Goal: Task Accomplishment & Management: Manage account settings

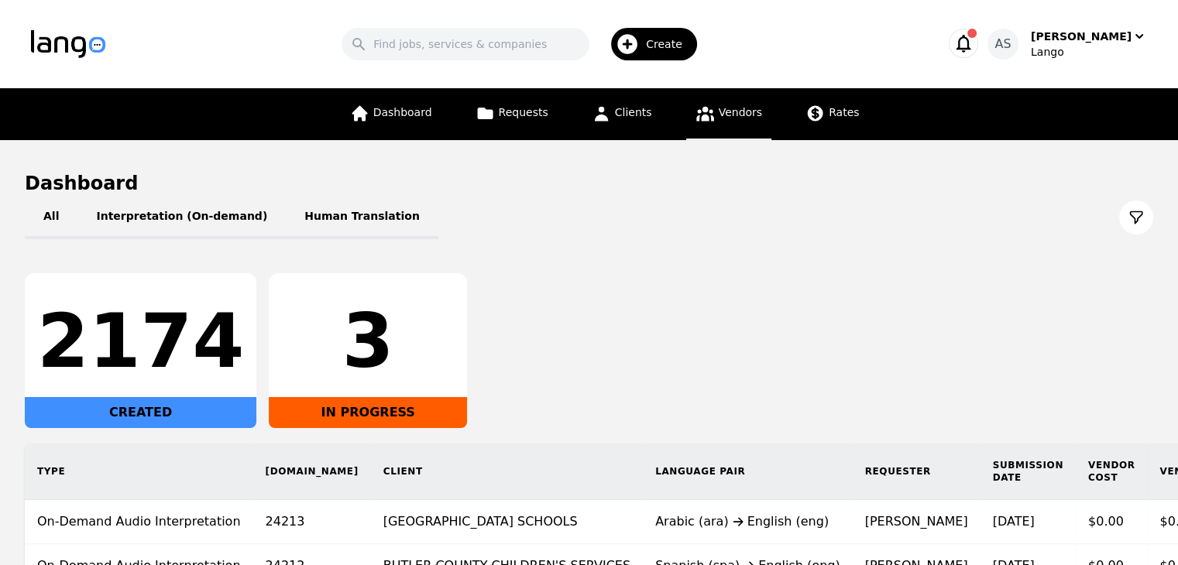
click at [704, 110] on icon at bounding box center [704, 113] width 19 height 19
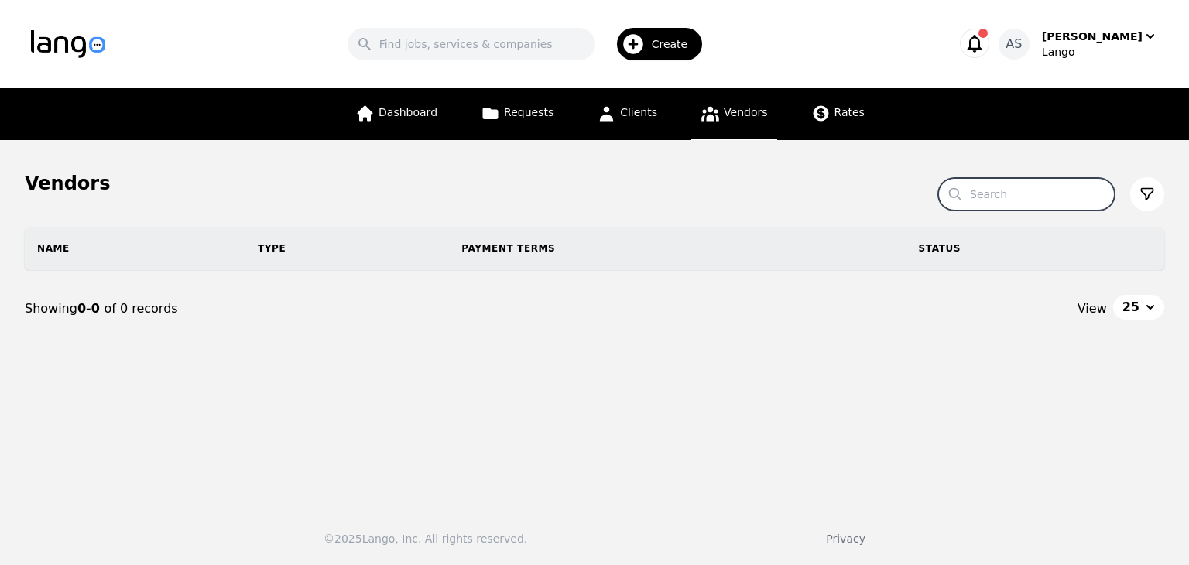
click at [997, 193] on input "Search" at bounding box center [1026, 194] width 177 height 33
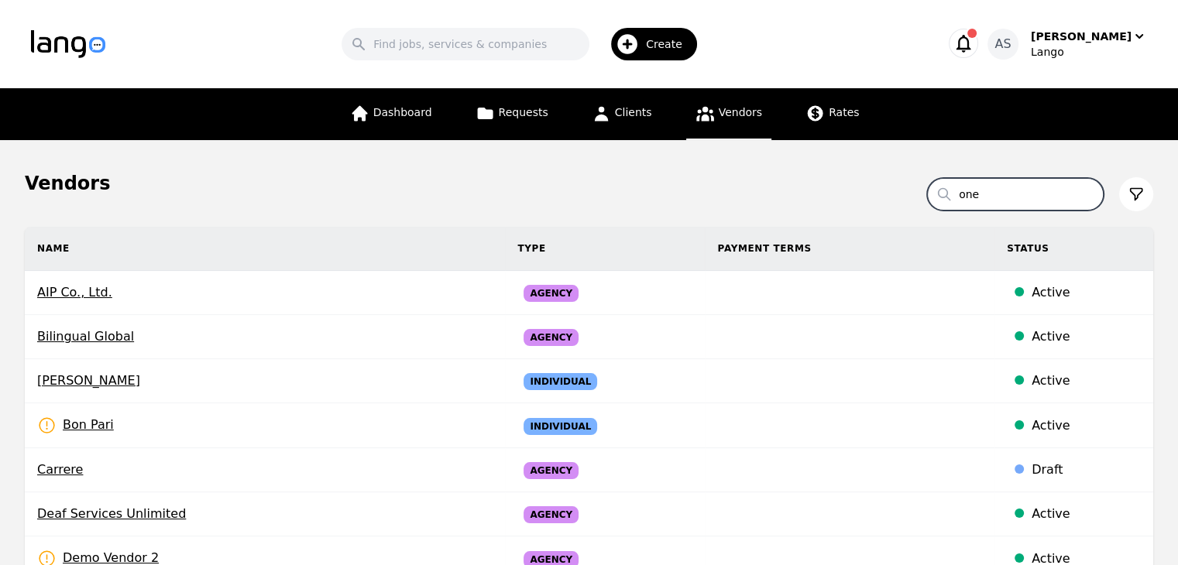
type input "one"
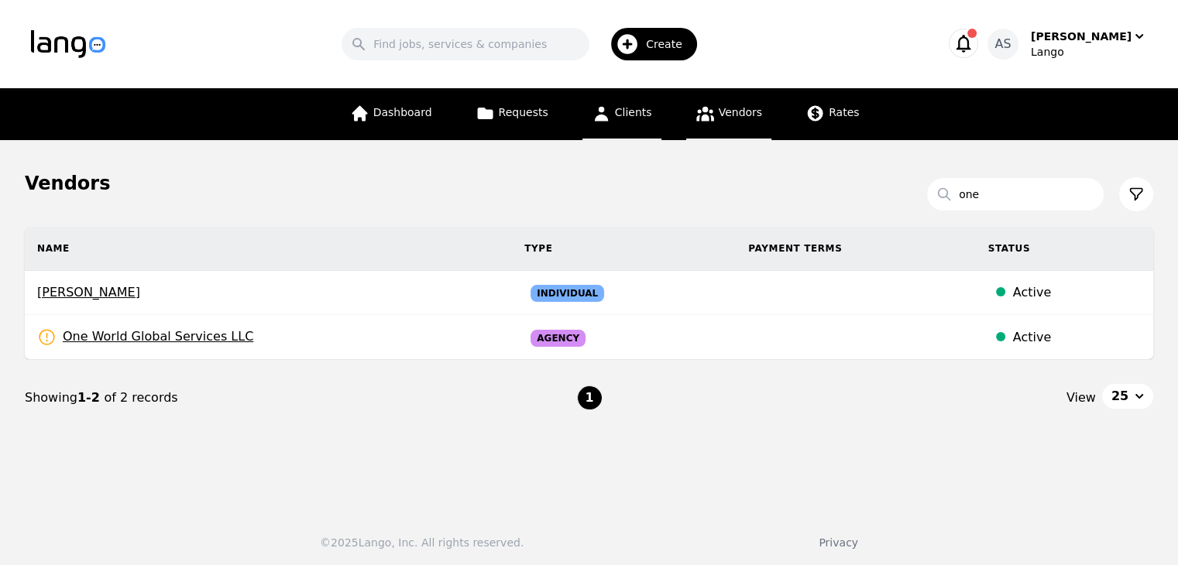
click at [622, 113] on span "Clients" at bounding box center [633, 112] width 37 height 12
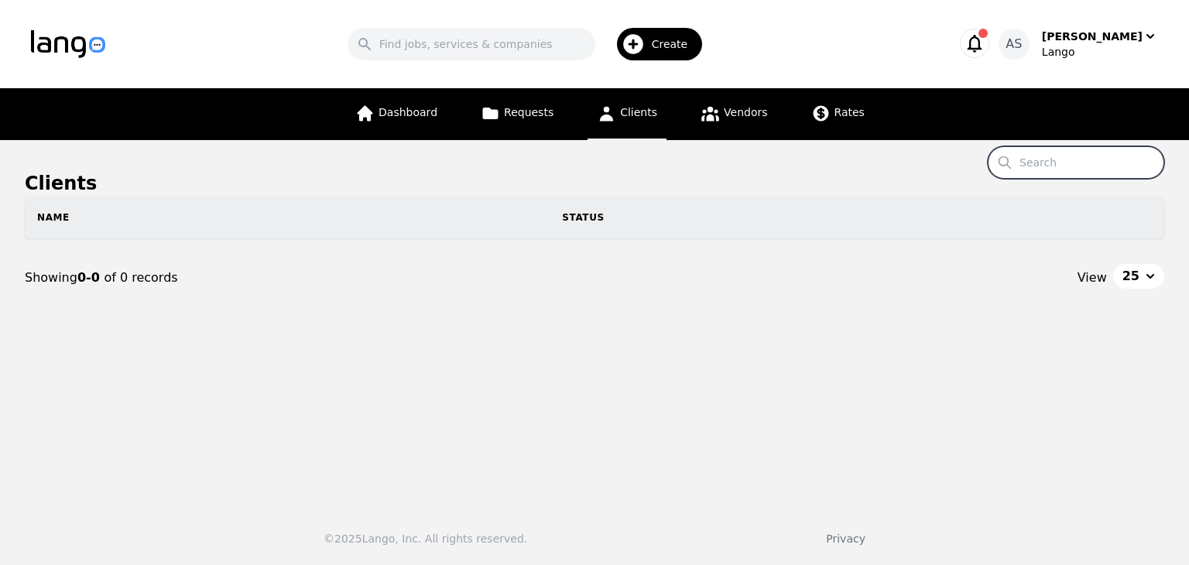
click at [1041, 165] on input "Search" at bounding box center [1076, 162] width 177 height 33
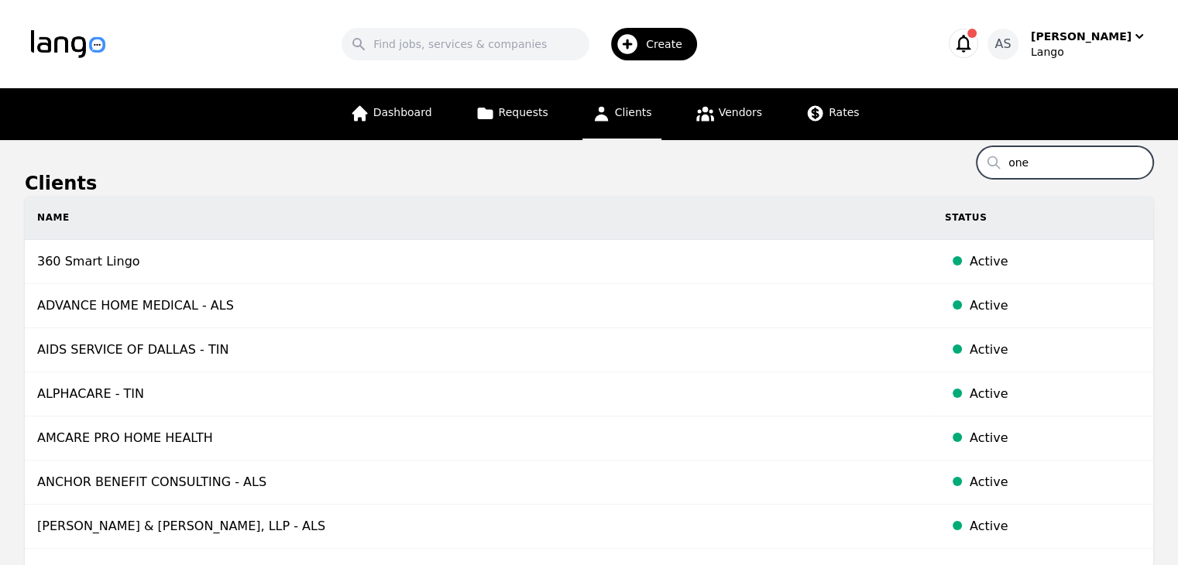
type input "one"
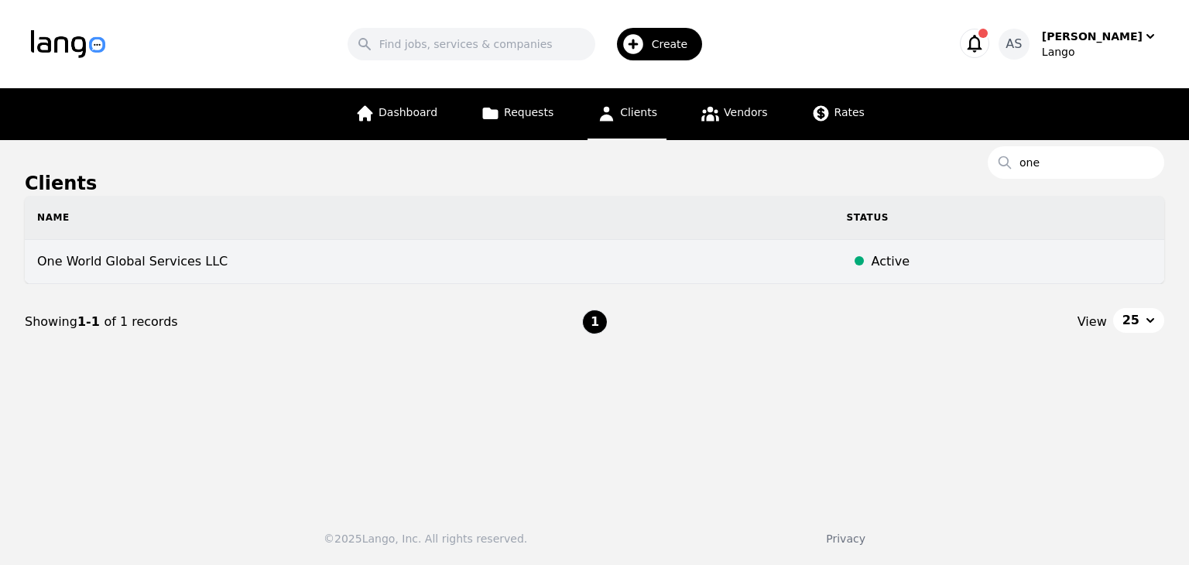
click at [132, 264] on td "One World Global Services LLC" at bounding box center [430, 262] width 810 height 44
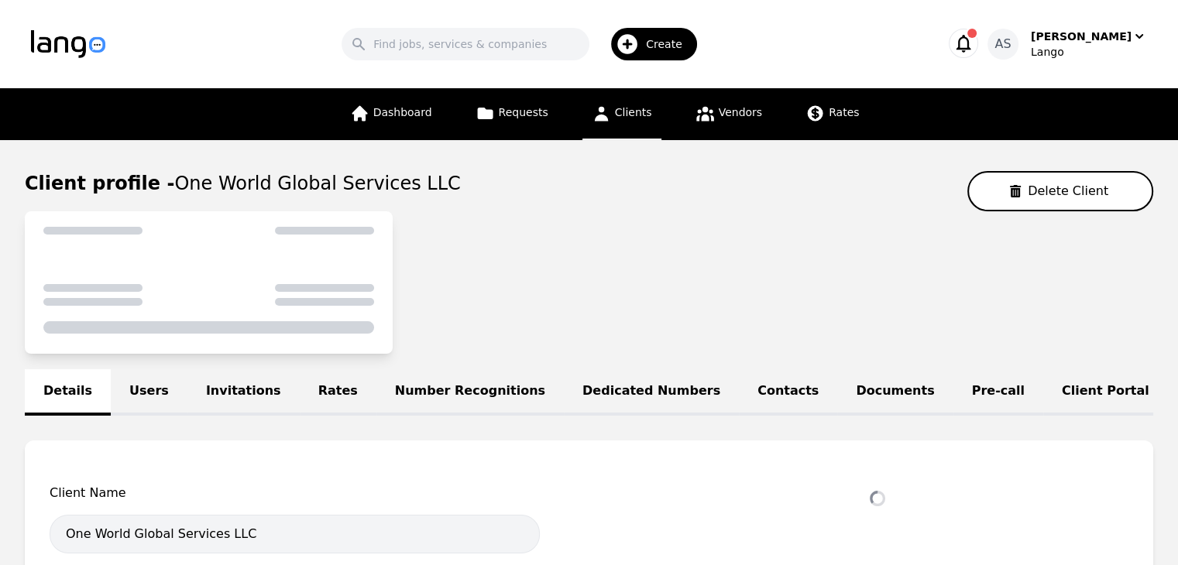
select select "active"
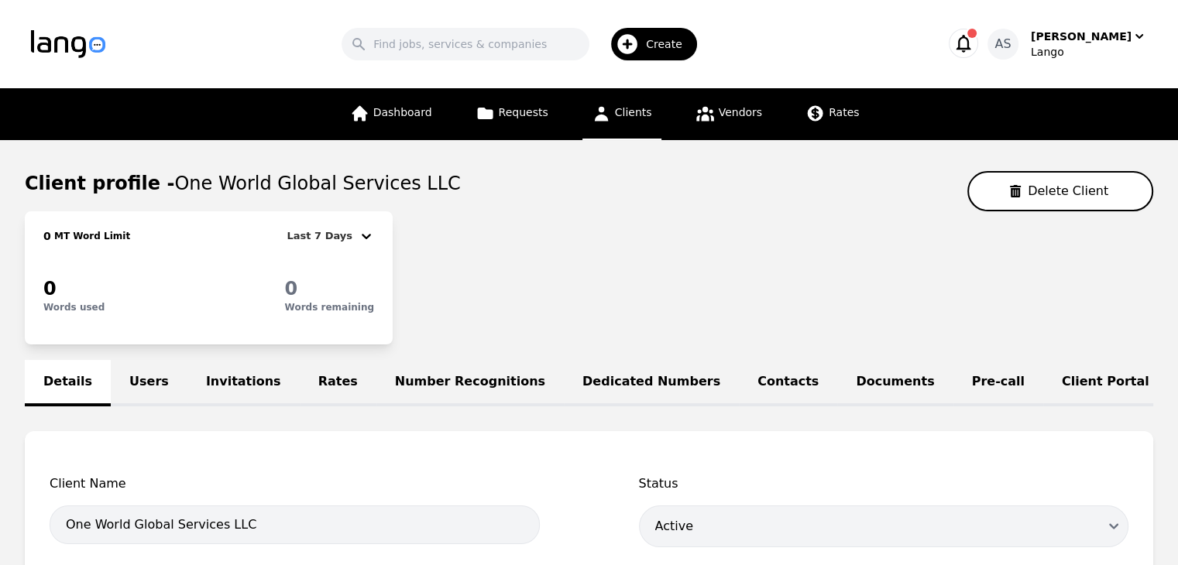
click at [123, 378] on link "Users" at bounding box center [149, 383] width 77 height 46
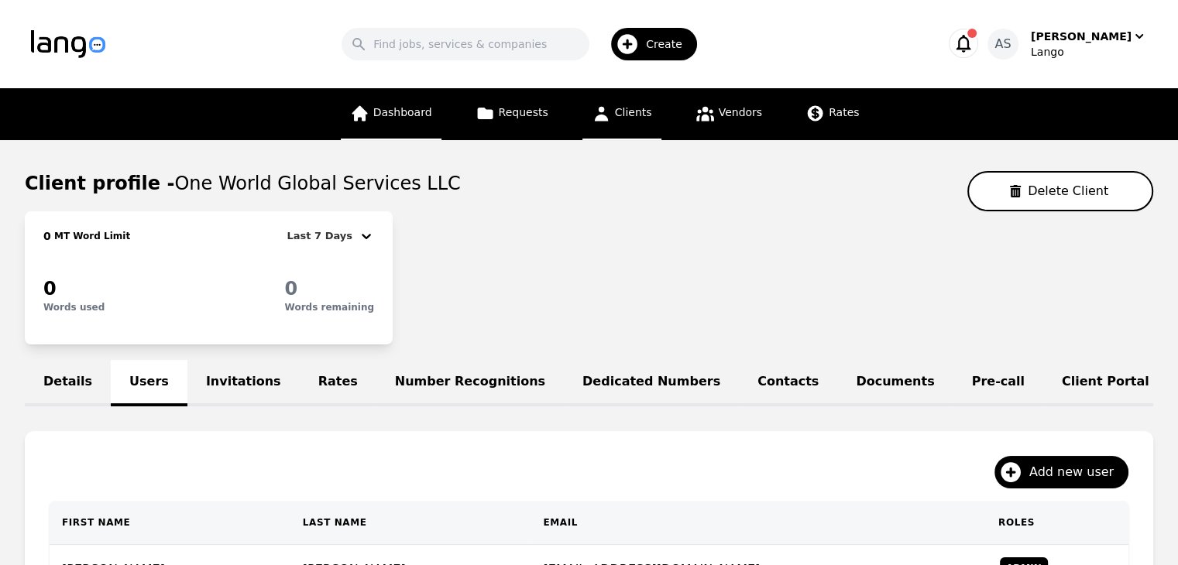
click at [432, 106] on span "Dashboard" at bounding box center [402, 112] width 59 height 12
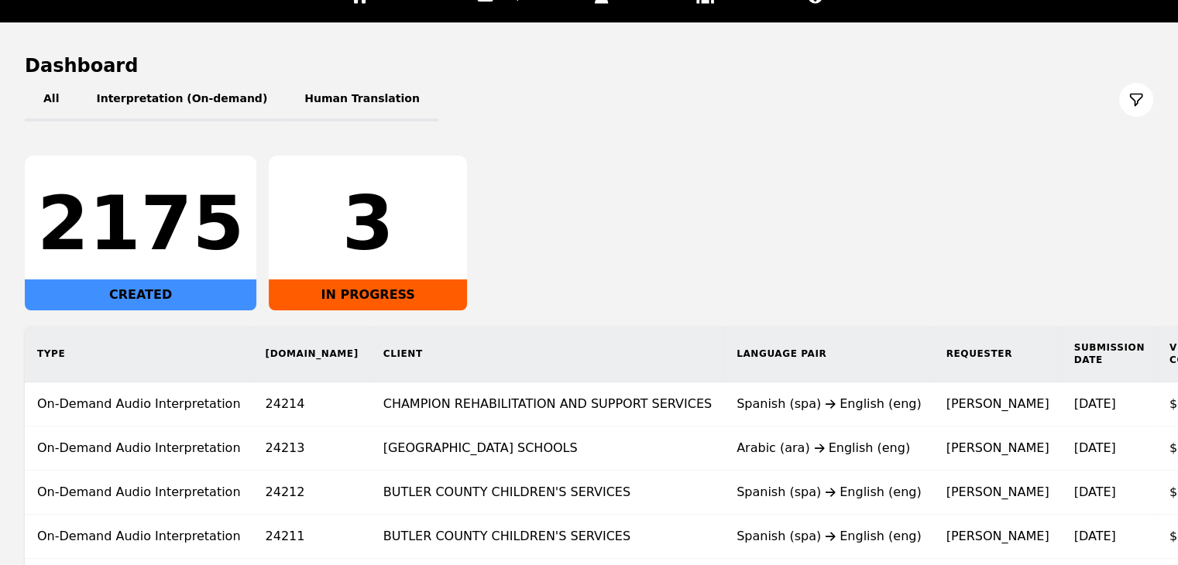
scroll to position [232, 0]
